Goal: Book appointment/travel/reservation

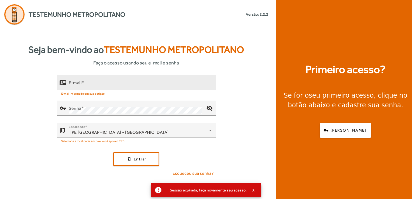
click at [97, 86] on input "E-mail" at bounding box center [140, 85] width 143 height 6
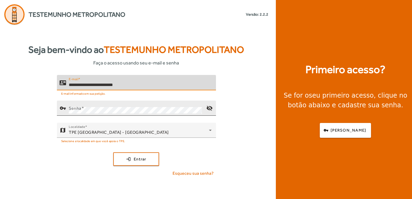
type input "**********"
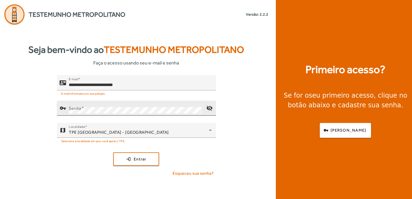
click at [83, 114] on div "Senha" at bounding box center [135, 108] width 133 height 15
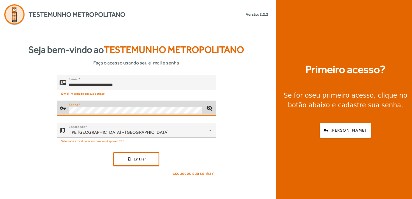
click at [113, 152] on button "login Entrar" at bounding box center [136, 158] width 46 height 13
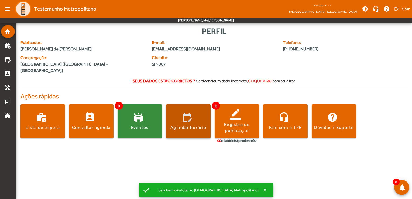
click at [184, 115] on span at bounding box center [188, 121] width 44 height 13
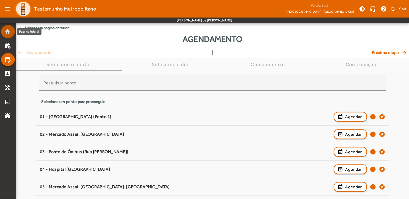
click at [10, 36] on mat-list-item "home" at bounding box center [8, 31] width 14 height 13
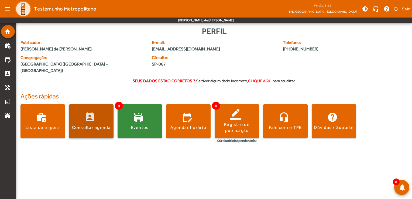
click at [105, 115] on span at bounding box center [91, 121] width 44 height 13
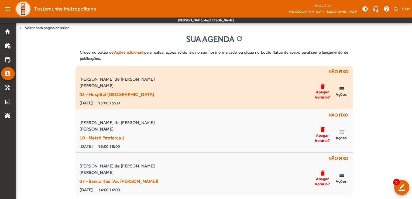
click at [323, 90] on span "Apagar horário?" at bounding box center [322, 94] width 16 height 10
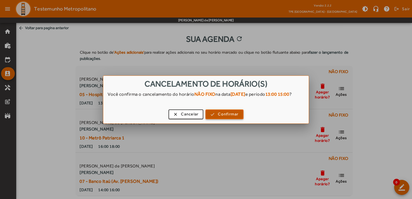
click at [225, 117] on span "Confirmar" at bounding box center [228, 114] width 20 height 6
